Goal: Task Accomplishment & Management: Complete application form

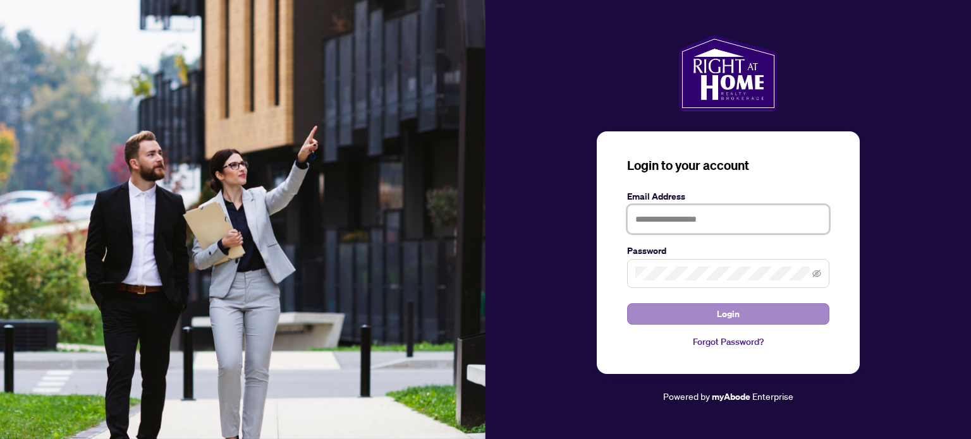
type input "**********"
click at [692, 310] on button "Login" at bounding box center [728, 313] width 202 height 21
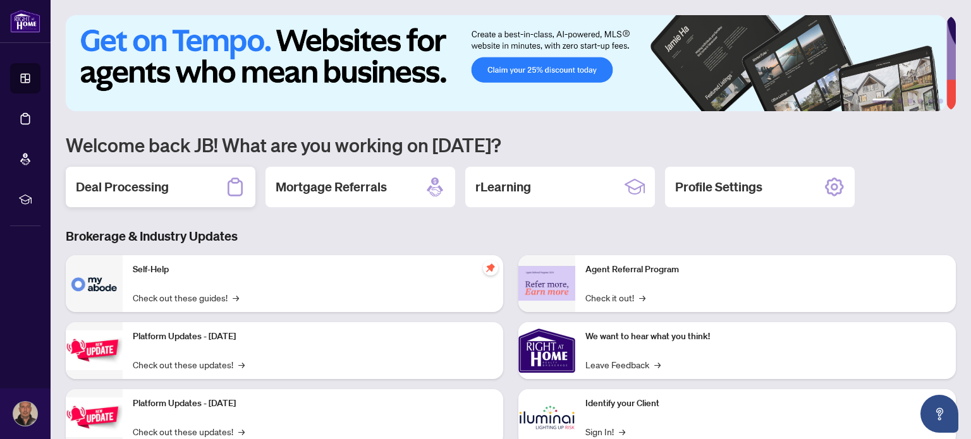
click at [121, 179] on h2 "Deal Processing" at bounding box center [122, 187] width 93 height 18
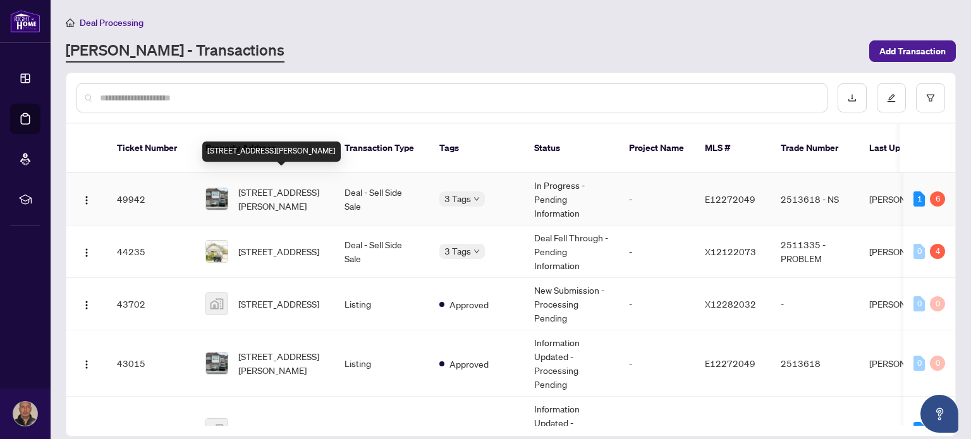
click at [264, 185] on span "[STREET_ADDRESS][PERSON_NAME]" at bounding box center [281, 199] width 86 height 28
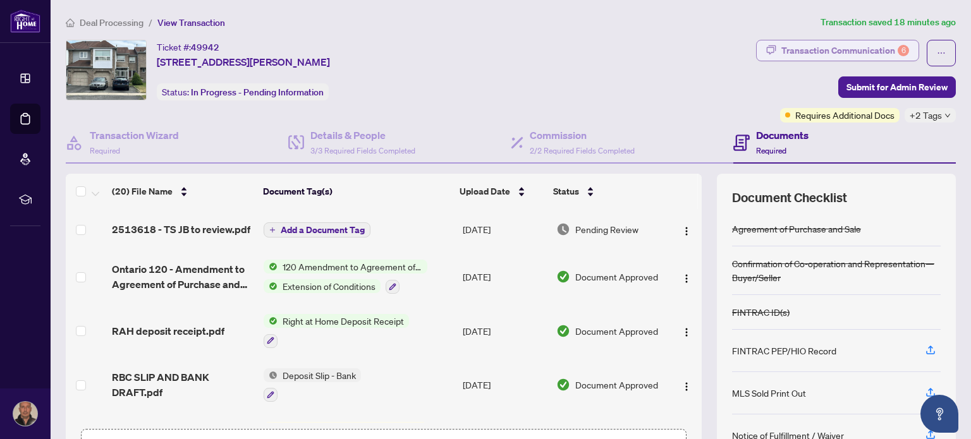
click at [882, 53] on div "Transaction Communication 6" at bounding box center [845, 50] width 128 height 20
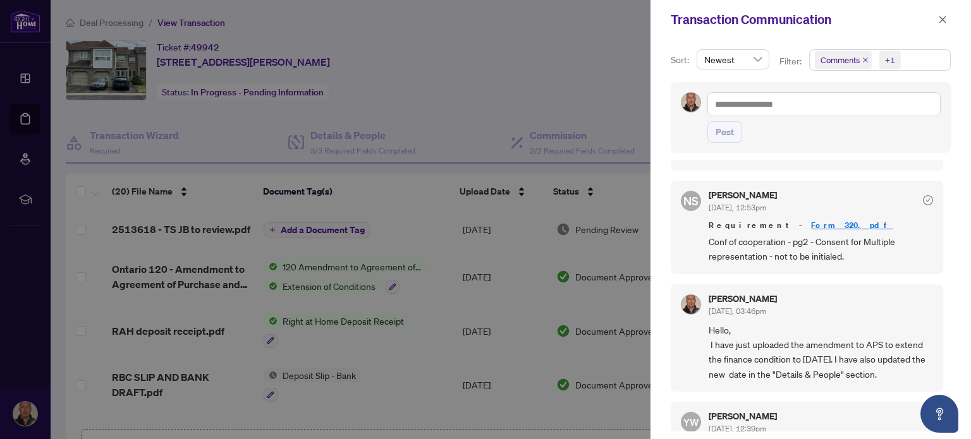
scroll to position [695, 0]
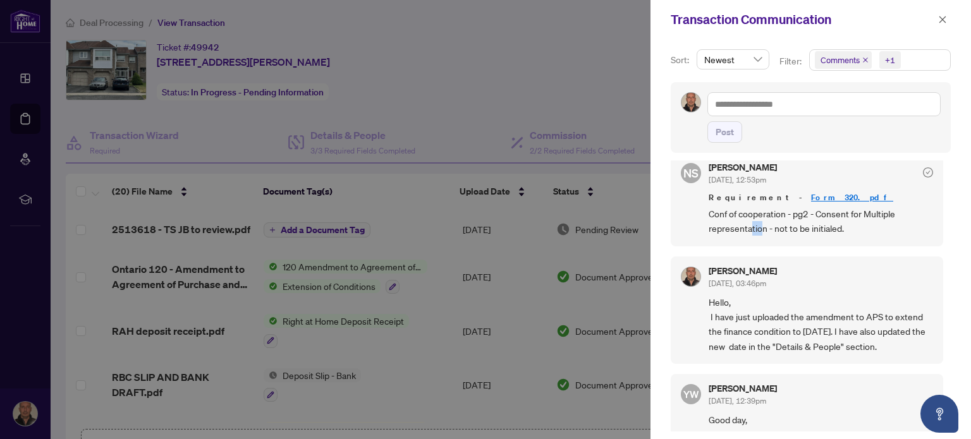
drag, startPoint x: 749, startPoint y: 225, endPoint x: 762, endPoint y: 225, distance: 12.6
click at [762, 225] on span "Conf of cooperation - pg2 - Consent for Multiple representation - not to be ini…" at bounding box center [821, 222] width 224 height 30
click at [811, 193] on link "Form 320.pdf" at bounding box center [852, 197] width 82 height 11
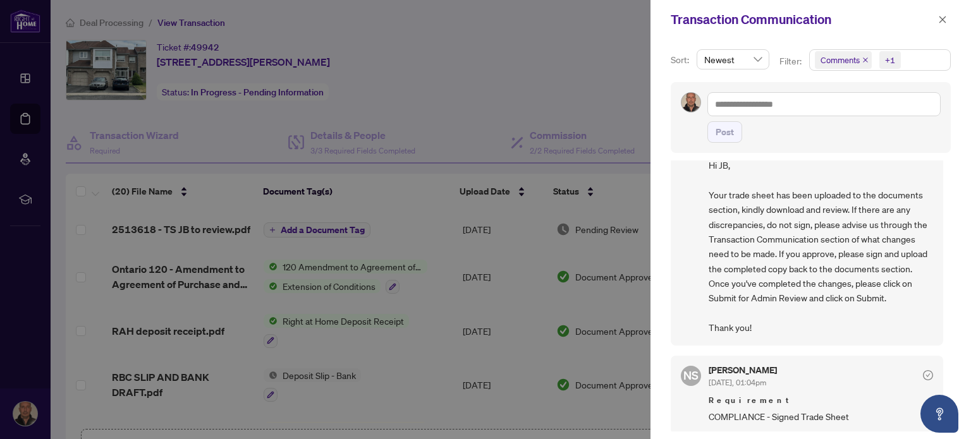
scroll to position [0, 0]
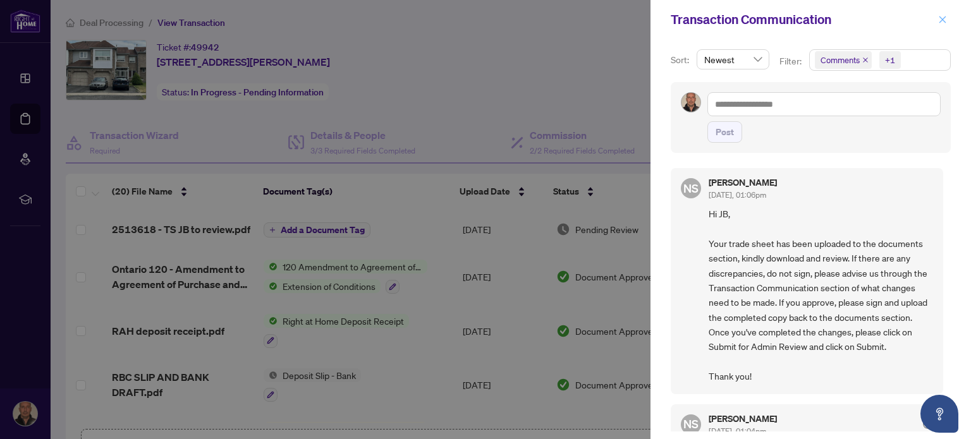
click at [941, 16] on icon "close" at bounding box center [942, 19] width 9 height 9
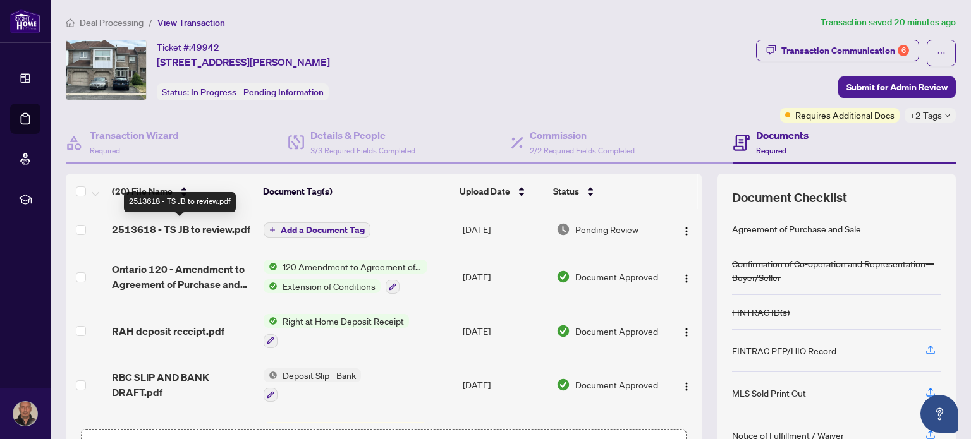
click at [222, 229] on span "2513618 - TS JB to review.pdf" at bounding box center [181, 229] width 138 height 15
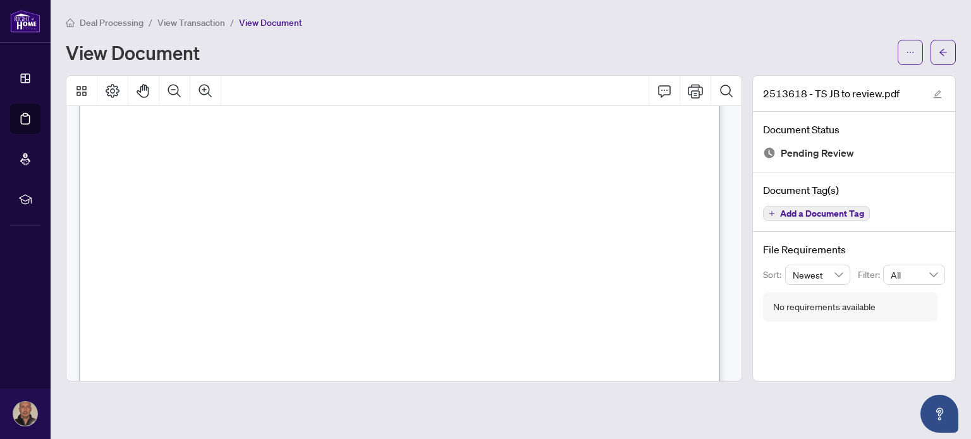
scroll to position [316, 0]
click at [695, 93] on icon "Print" at bounding box center [695, 90] width 15 height 15
click at [198, 25] on span "View Transaction" at bounding box center [191, 22] width 68 height 11
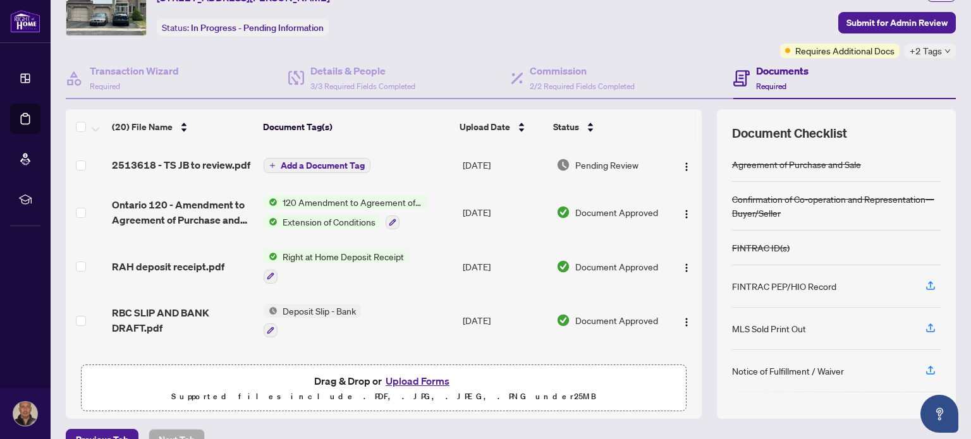
scroll to position [89, 0]
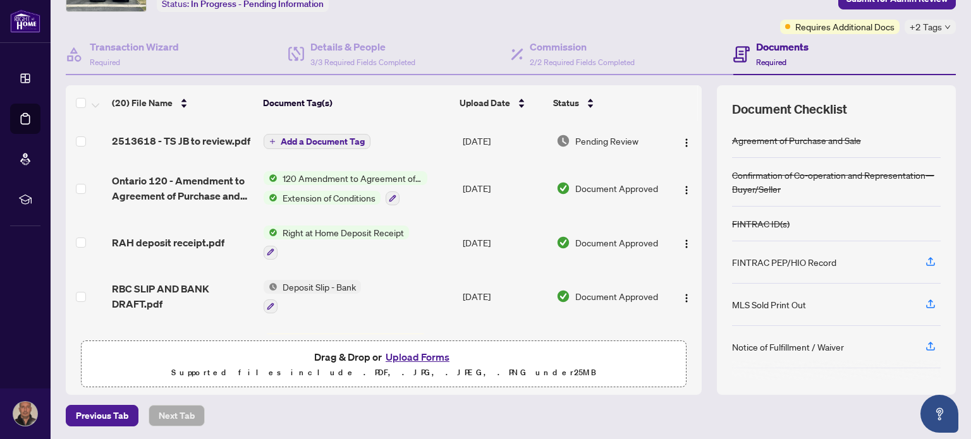
click at [401, 351] on button "Upload Forms" at bounding box center [417, 357] width 71 height 16
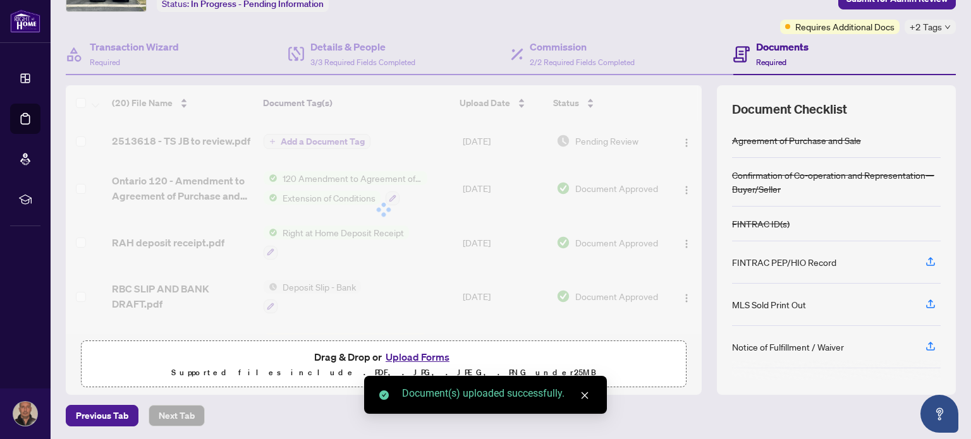
scroll to position [0, 0]
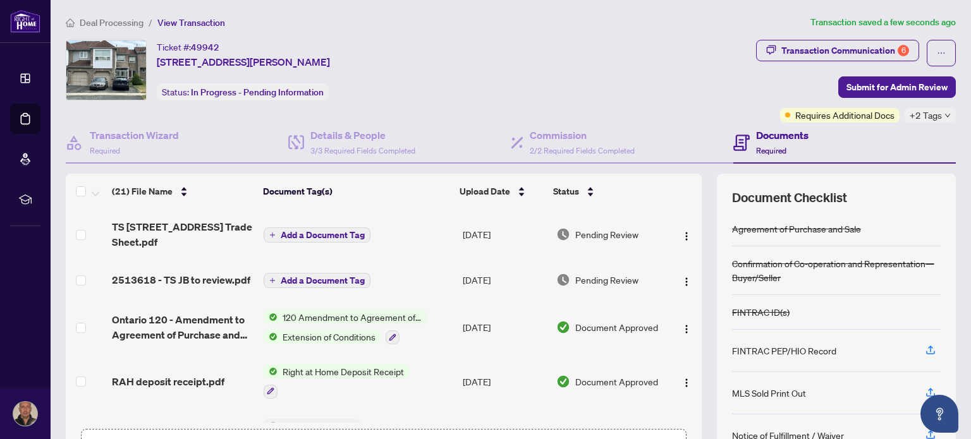
click at [298, 233] on span "Add a Document Tag" at bounding box center [323, 235] width 84 height 9
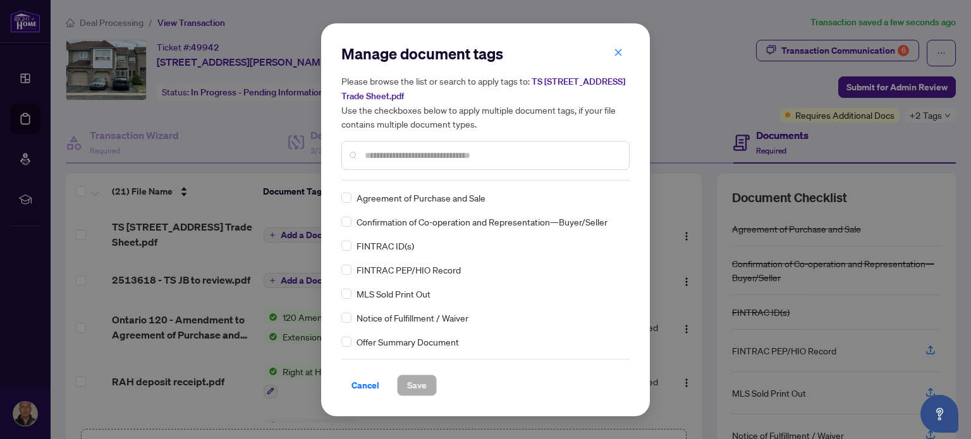
click at [404, 154] on input "text" at bounding box center [492, 156] width 254 height 14
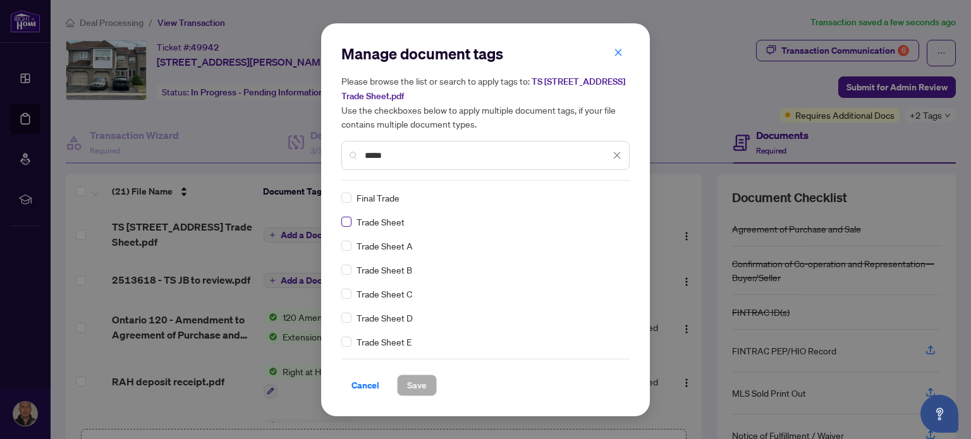
type input "*****"
click at [425, 387] on button "Save" at bounding box center [417, 385] width 40 height 21
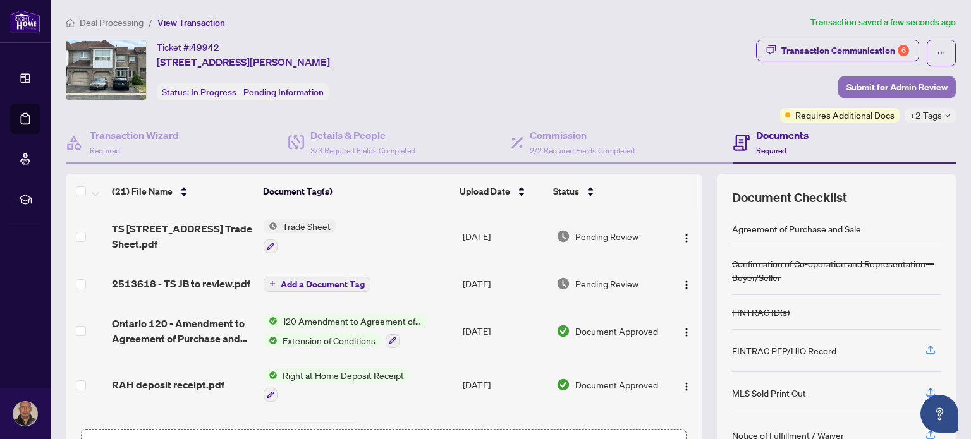
click at [846, 85] on span "Submit for Admin Review" at bounding box center [896, 87] width 101 height 20
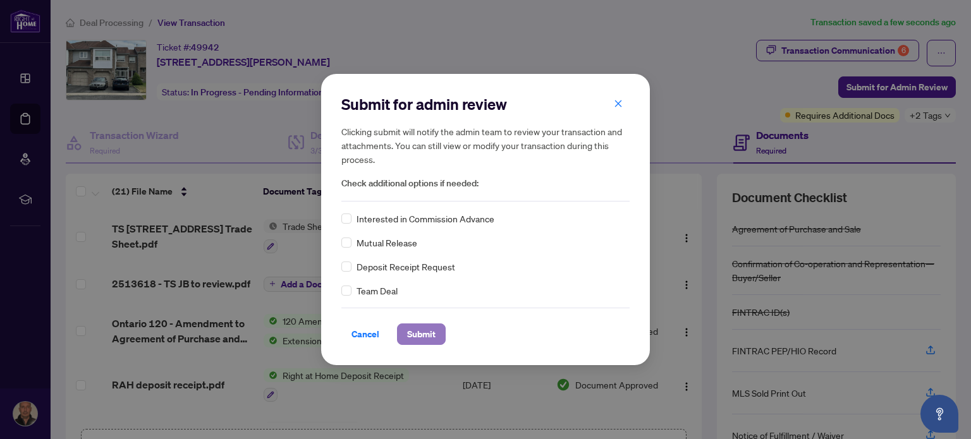
click at [411, 330] on span "Submit" at bounding box center [421, 334] width 28 height 20
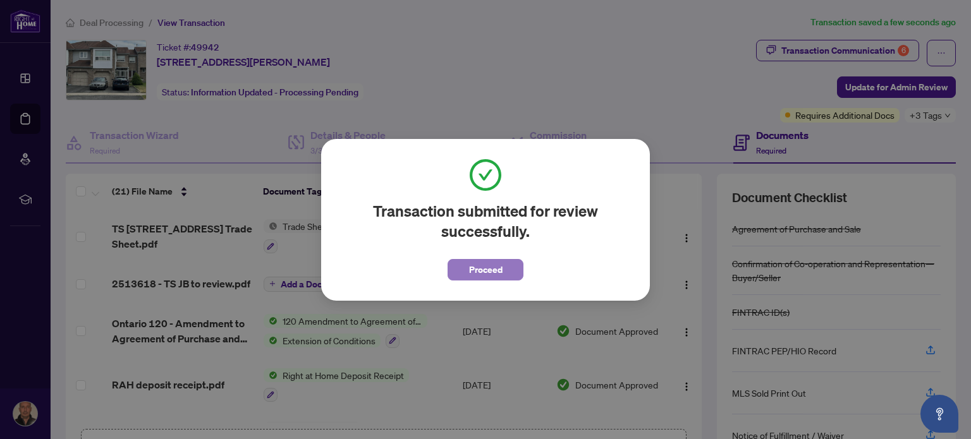
click at [478, 271] on span "Proceed" at bounding box center [486, 270] width 34 height 20
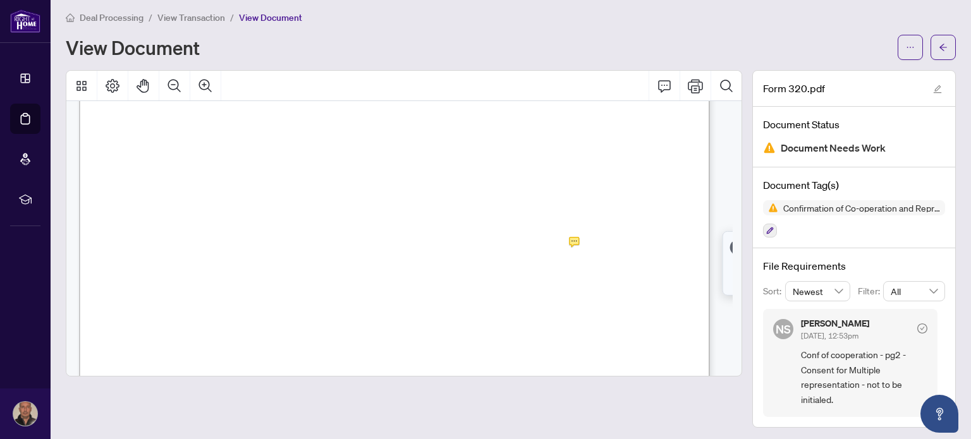
scroll to position [1075, 0]
